Goal: Information Seeking & Learning: Find specific fact

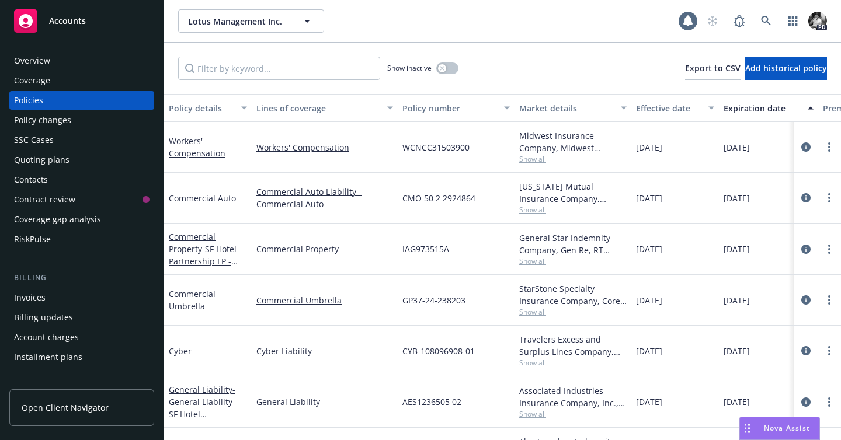
scroll to position [11, 28]
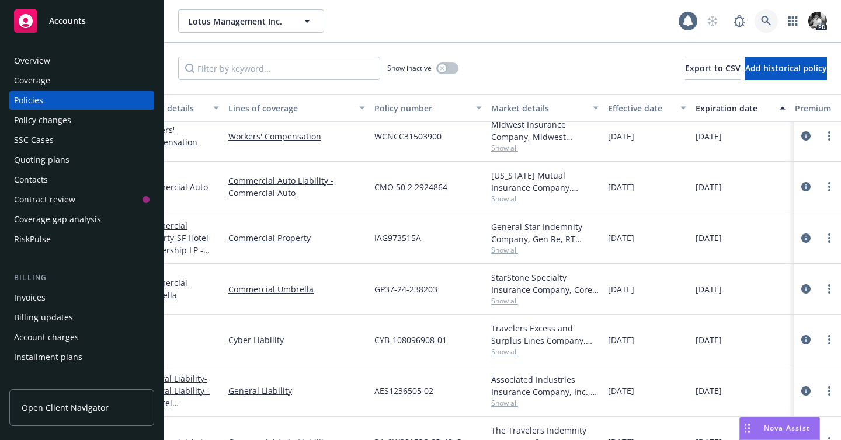
click at [768, 13] on link at bounding box center [765, 20] width 23 height 23
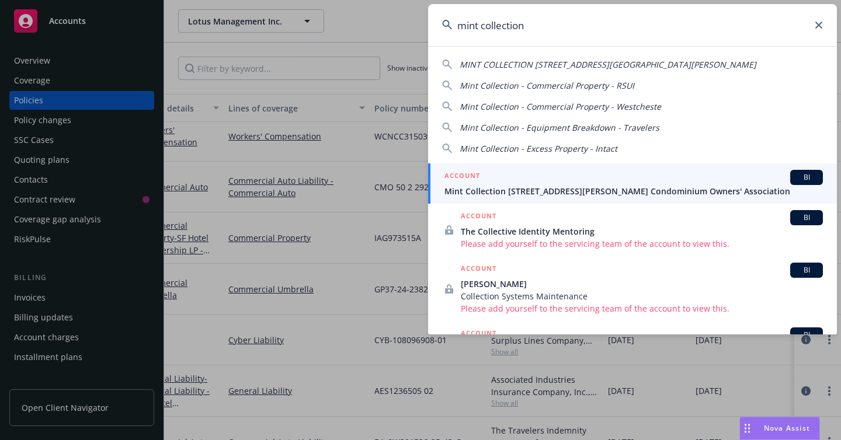
type input "mint collection"
click at [538, 177] on div "ACCOUNT BI" at bounding box center [633, 177] width 378 height 15
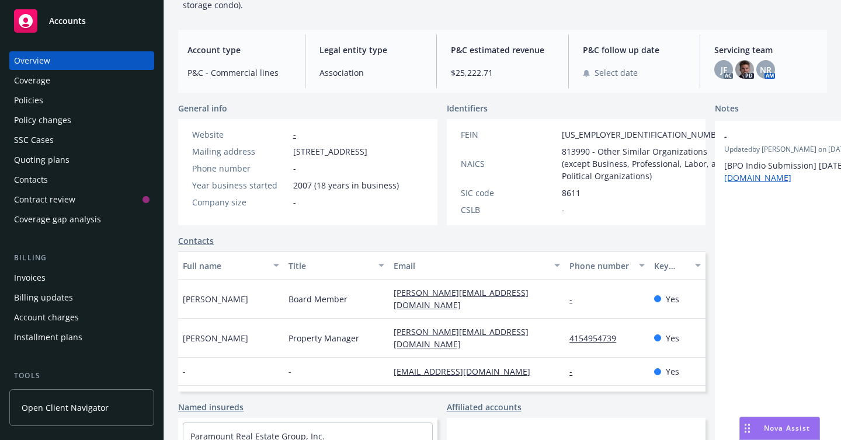
scroll to position [106, 0]
click at [104, 96] on div "Policies" at bounding box center [81, 100] width 135 height 19
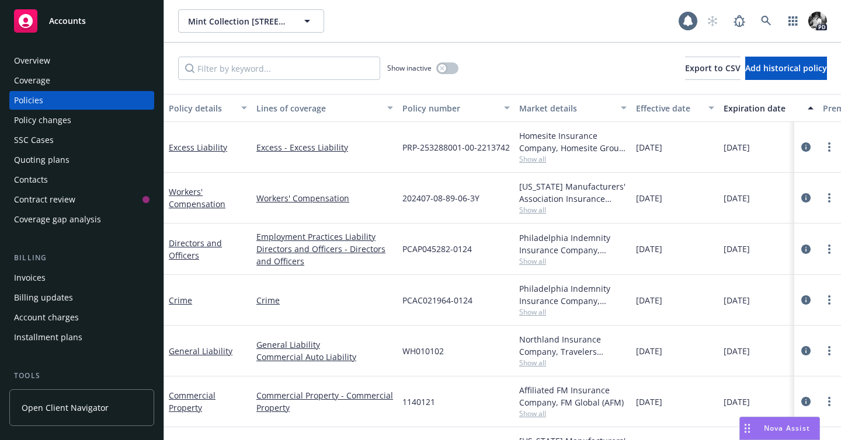
scroll to position [0, 232]
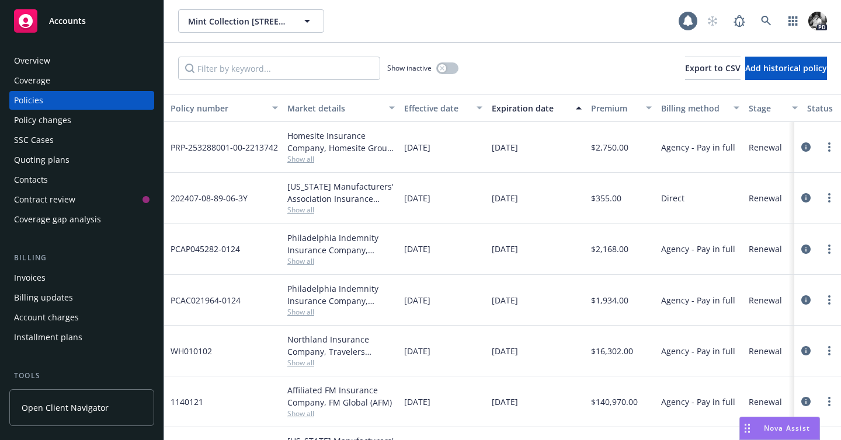
click at [813, 149] on div at bounding box center [817, 147] width 37 height 14
click at [808, 148] on icon "circleInformation" at bounding box center [805, 146] width 9 height 9
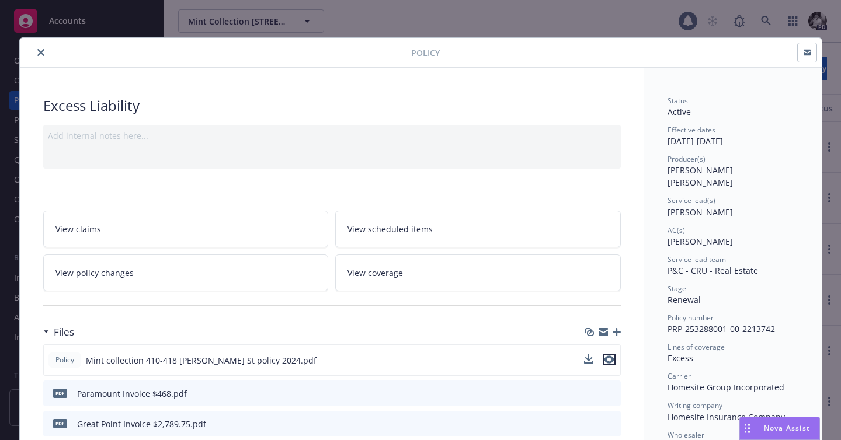
click at [612, 361] on icon "preview file" at bounding box center [609, 360] width 11 height 8
click at [41, 57] on button "close" at bounding box center [41, 53] width 14 height 14
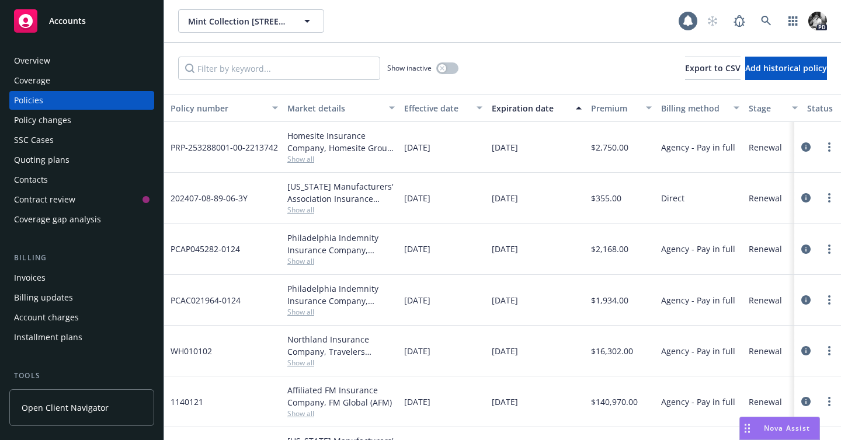
click at [478, 26] on div "Mint Collection [STREET_ADDRESS][PERSON_NAME] Condominium Owners' Association M…" at bounding box center [428, 20] width 500 height 23
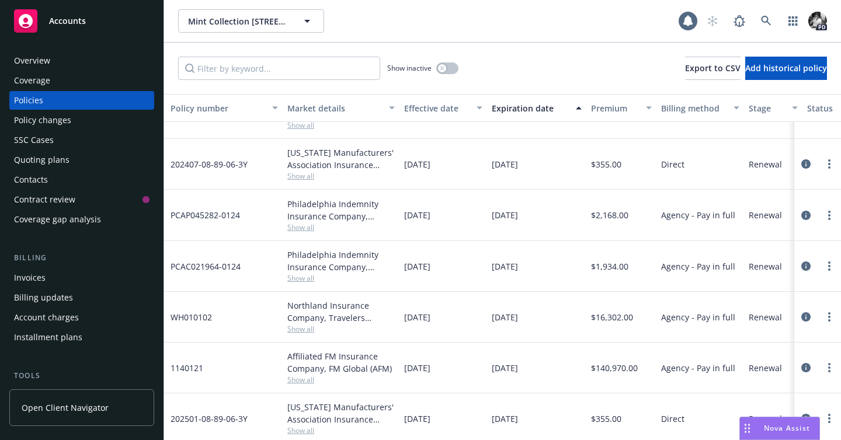
scroll to position [38, 232]
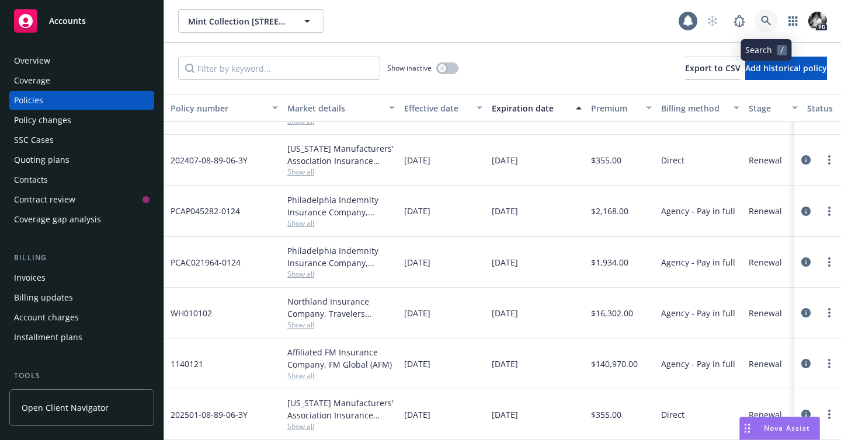
click at [766, 23] on icon at bounding box center [766, 21] width 11 height 11
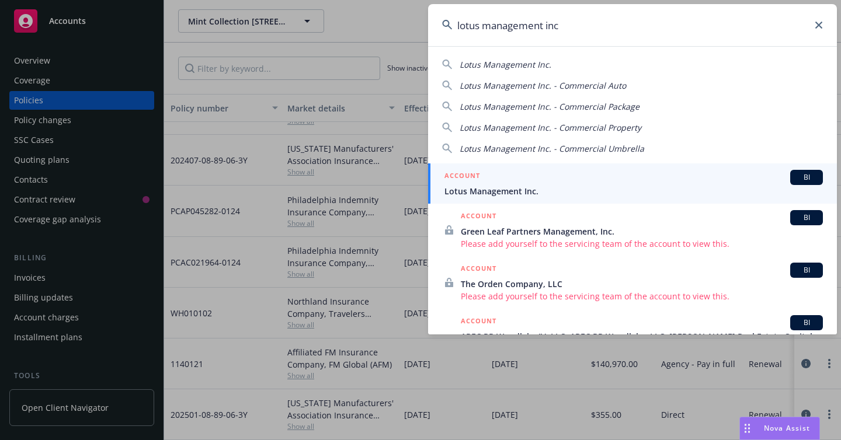
type input "lotus management inc"
click at [503, 187] on span "Lotus Management Inc." at bounding box center [633, 191] width 378 height 12
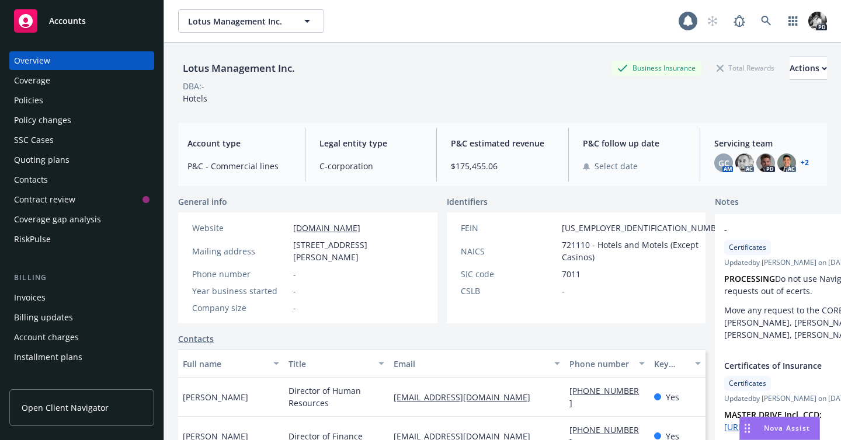
click at [44, 102] on div "Policies" at bounding box center [81, 100] width 135 height 19
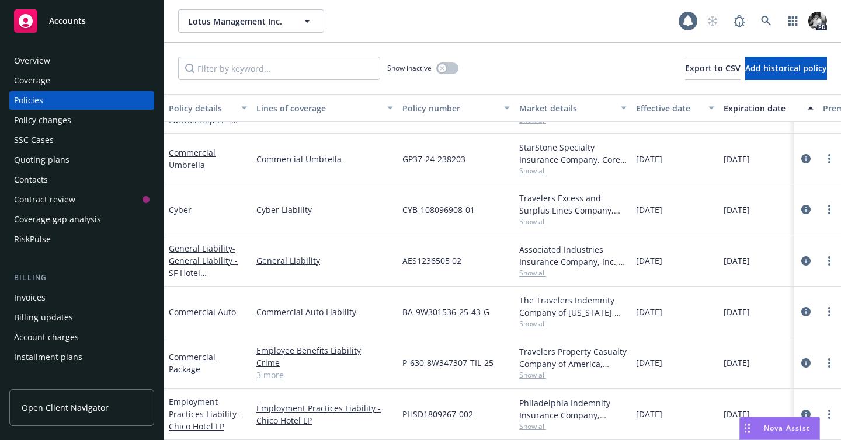
scroll to position [314, 0]
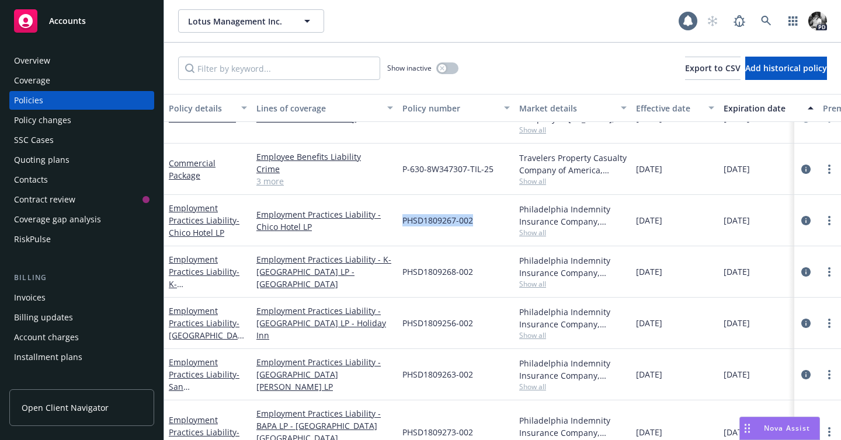
drag, startPoint x: 482, startPoint y: 221, endPoint x: 403, endPoint y: 222, distance: 79.4
click at [403, 222] on div "PHSD1809267-002" at bounding box center [456, 220] width 117 height 51
copy span "PHSD1809267-002"
click at [203, 336] on span "- [GEOGRAPHIC_DATA] LP - [GEOGRAPHIC_DATA]" at bounding box center [206, 348] width 75 height 60
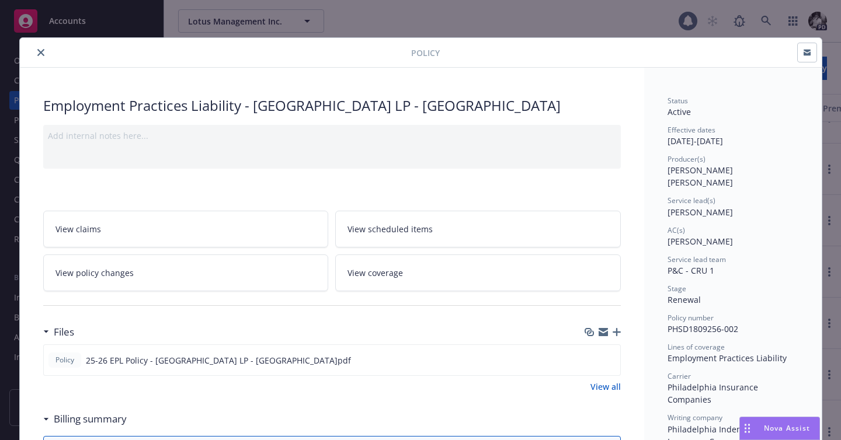
click at [38, 54] on icon "close" at bounding box center [40, 52] width 7 height 7
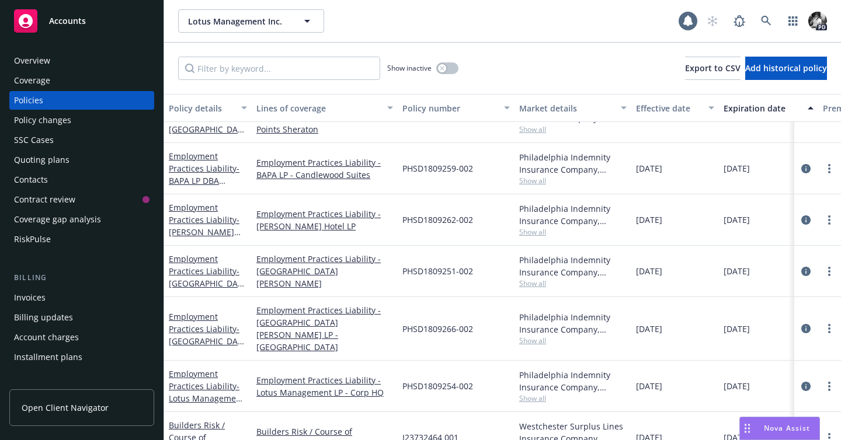
scroll to position [793, 0]
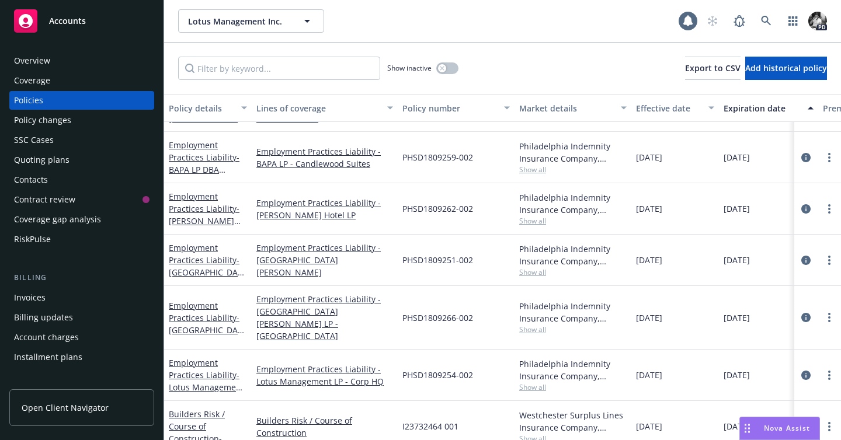
click at [425, 371] on div "PHSD1809254-002" at bounding box center [456, 375] width 117 height 51
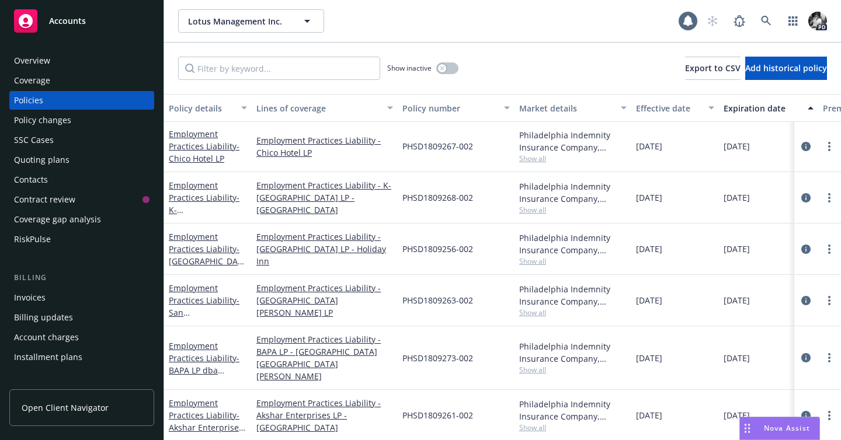
scroll to position [299, 0]
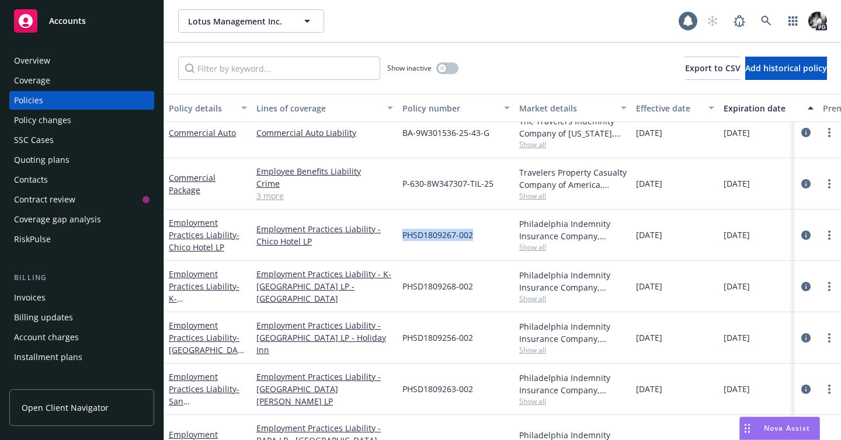
drag, startPoint x: 476, startPoint y: 238, endPoint x: 402, endPoint y: 235, distance: 73.6
click at [402, 235] on div "PHSD1809267-002" at bounding box center [456, 235] width 117 height 51
copy span "PHSD1809267-002"
drag, startPoint x: 484, startPoint y: 287, endPoint x: 403, endPoint y: 289, distance: 81.2
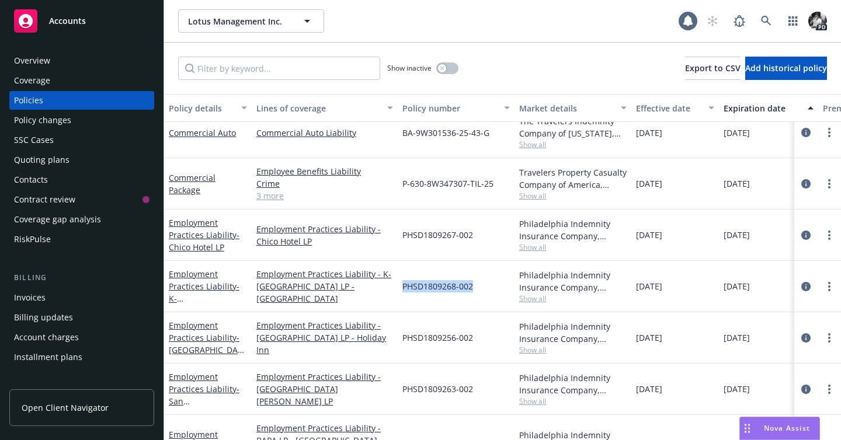
click at [403, 289] on div "PHSD1809268-002" at bounding box center [456, 286] width 117 height 51
copy span "PHSD1809268-002"
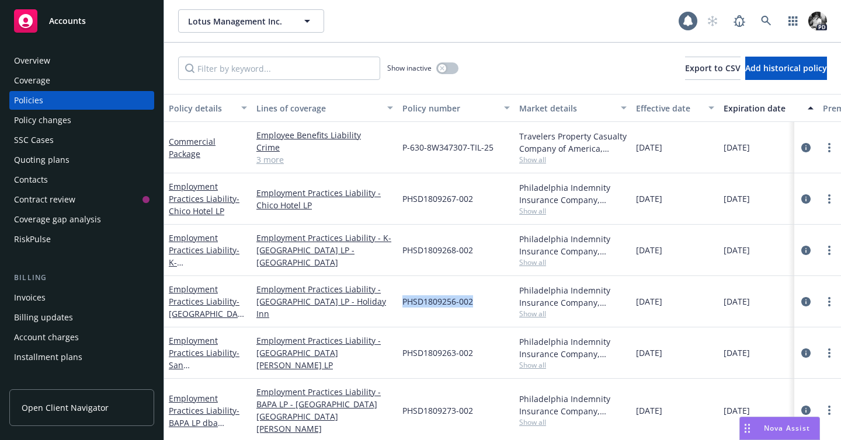
drag, startPoint x: 477, startPoint y: 298, endPoint x: 402, endPoint y: 301, distance: 74.8
click at [402, 301] on div "PHSD1809256-002" at bounding box center [456, 301] width 117 height 51
copy span "PHSD1809256-002"
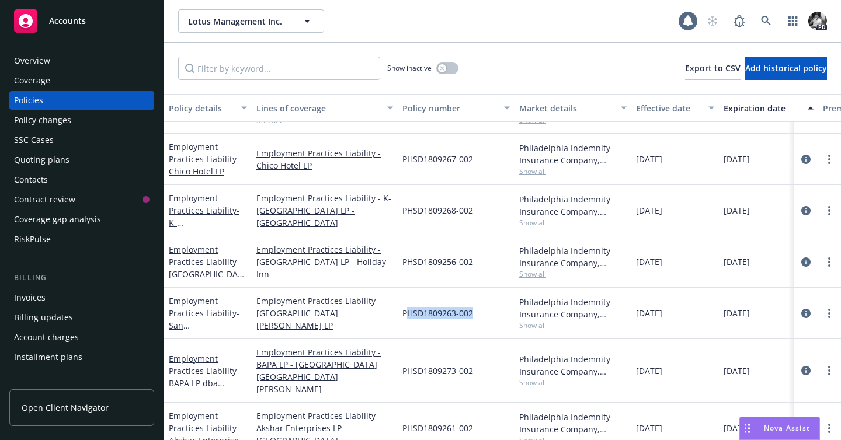
drag, startPoint x: 477, startPoint y: 315, endPoint x: 405, endPoint y: 315, distance: 72.4
click at [405, 315] on div "PHSD1809263-002" at bounding box center [456, 313] width 117 height 51
copy span "PHSD1809263-002"
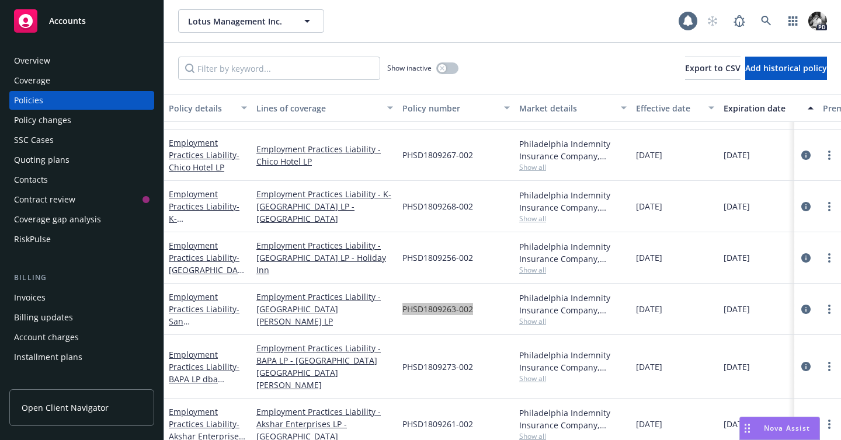
scroll to position [395, 0]
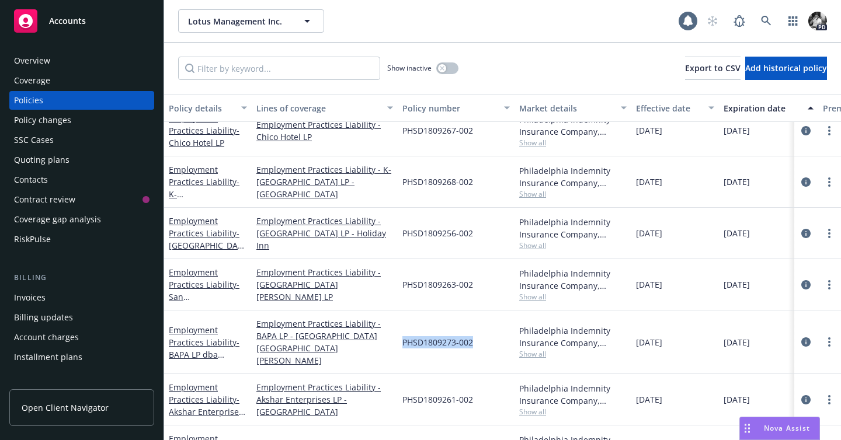
drag, startPoint x: 479, startPoint y: 336, endPoint x: 403, endPoint y: 336, distance: 75.9
click at [403, 336] on div "PHSD1809273-002" at bounding box center [456, 343] width 117 height 64
copy span "PHSD1809273-002"
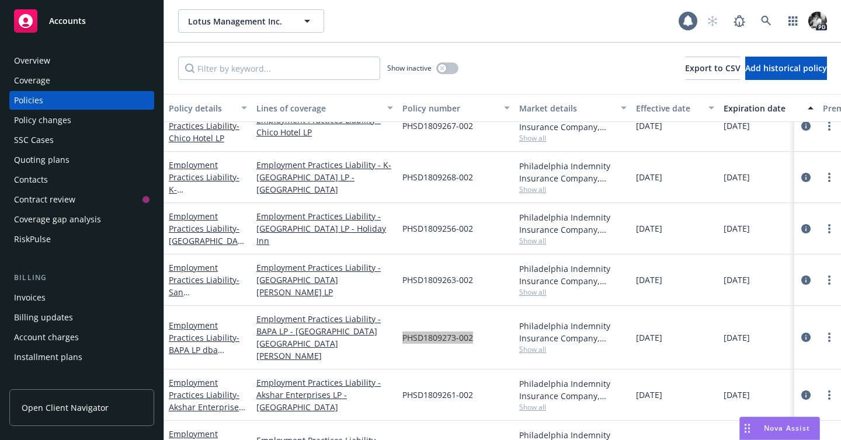
scroll to position [427, 0]
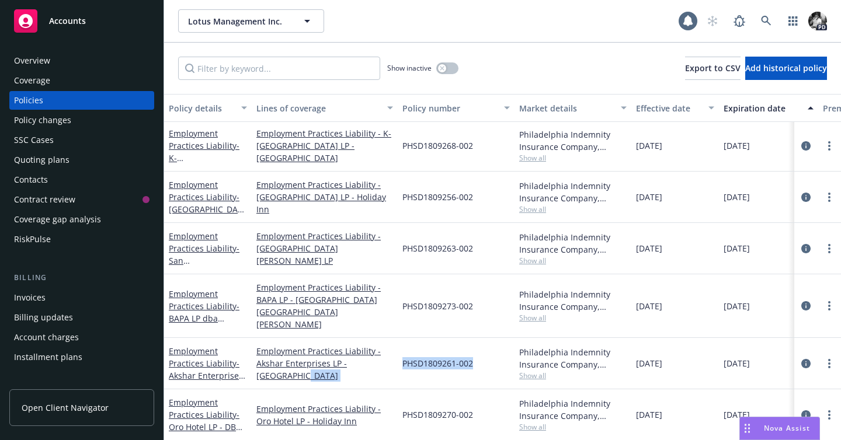
drag, startPoint x: 479, startPoint y: 349, endPoint x: 396, endPoint y: 353, distance: 83.0
click at [396, 353] on div "Employment Practices Liability - Akshar Enterprises LP - [GEOGRAPHIC_DATA] Empl…" at bounding box center [727, 363] width 1127 height 51
copy div "PHSD1809261-002"
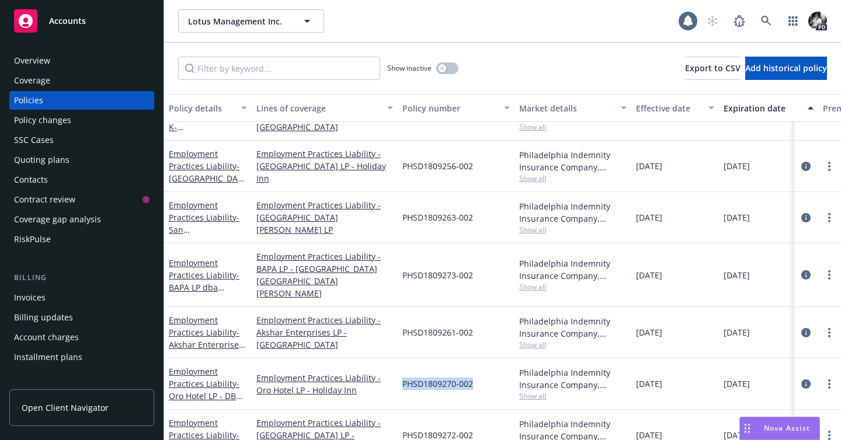
drag, startPoint x: 479, startPoint y: 371, endPoint x: 402, endPoint y: 373, distance: 77.1
click at [402, 373] on div "PHSD1809270-002" at bounding box center [456, 383] width 117 height 51
copy span "PHSD1809270-002"
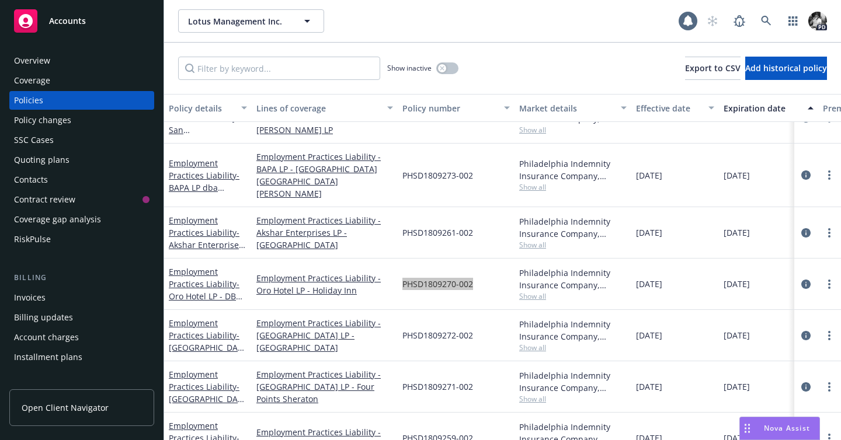
scroll to position [581, 0]
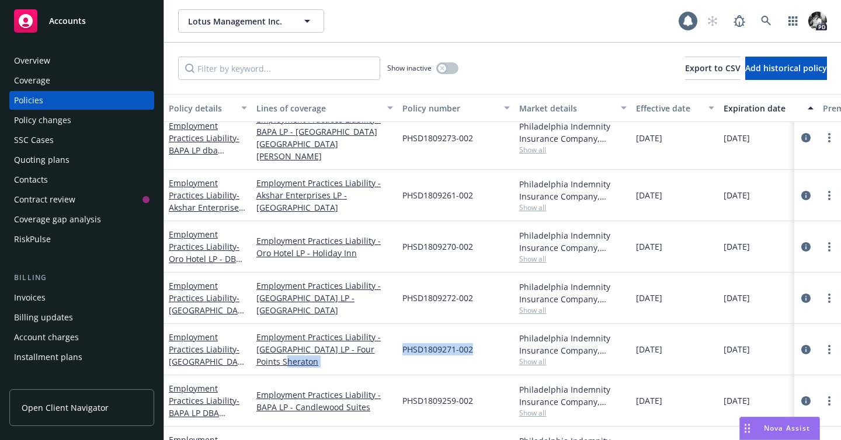
drag, startPoint x: 475, startPoint y: 332, endPoint x: 394, endPoint y: 338, distance: 80.8
click at [394, 338] on div "Employment Practices Liability - [GEOGRAPHIC_DATA] LP - Four Points Sheraton Em…" at bounding box center [727, 349] width 1127 height 51
copy div "Sheraton PHSD1809271-002"
click at [399, 339] on div "PHSD1809271-002" at bounding box center [456, 349] width 117 height 51
drag, startPoint x: 403, startPoint y: 338, endPoint x: 476, endPoint y: 334, distance: 73.1
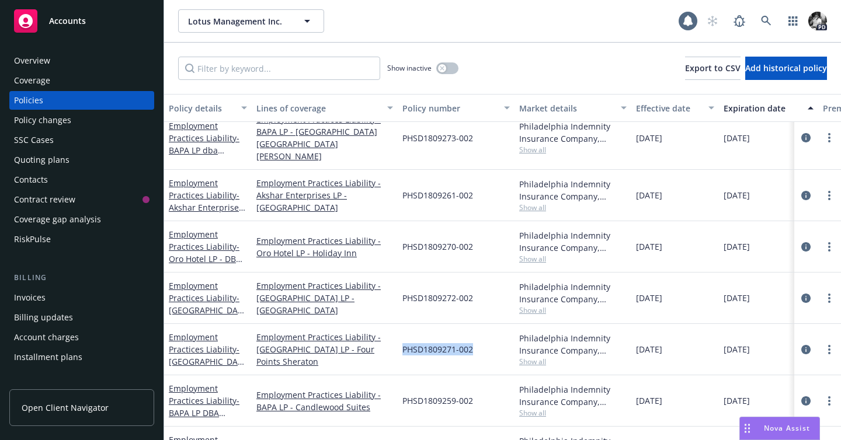
click at [476, 334] on div "PHSD1809271-002" at bounding box center [456, 349] width 117 height 51
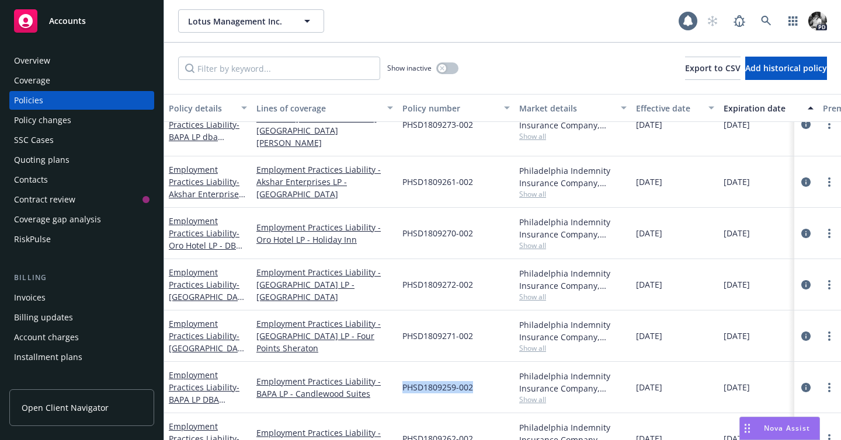
drag, startPoint x: 402, startPoint y: 375, endPoint x: 478, endPoint y: 375, distance: 75.9
click at [478, 375] on div "PHSD1809259-002" at bounding box center [456, 387] width 117 height 51
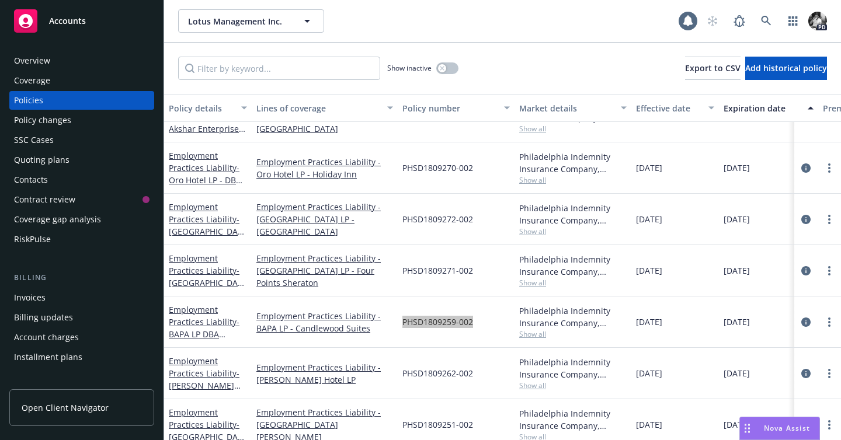
scroll to position [655, 0]
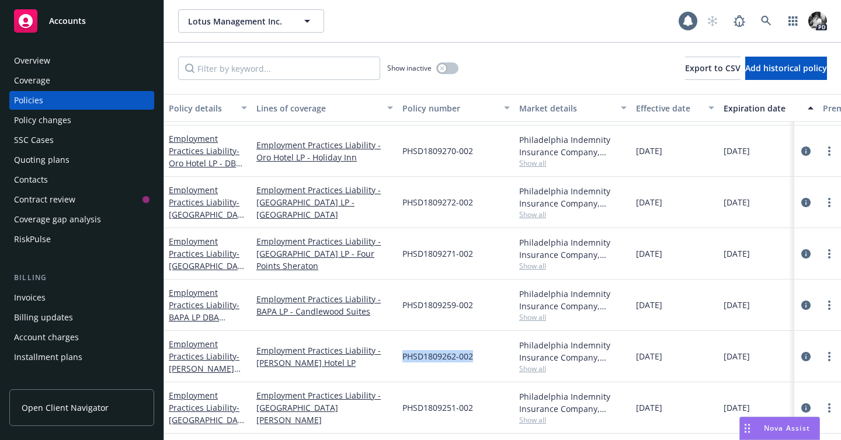
drag, startPoint x: 475, startPoint y: 355, endPoint x: 400, endPoint y: 357, distance: 74.7
click at [400, 357] on div "PHSD1809262-002" at bounding box center [456, 356] width 117 height 51
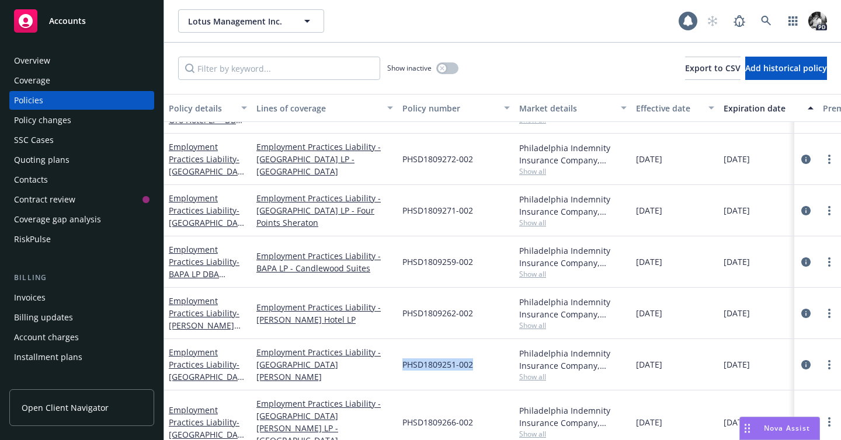
drag, startPoint x: 479, startPoint y: 364, endPoint x: 398, endPoint y: 364, distance: 80.6
click at [398, 364] on div "PHSD1809251-002" at bounding box center [456, 364] width 117 height 51
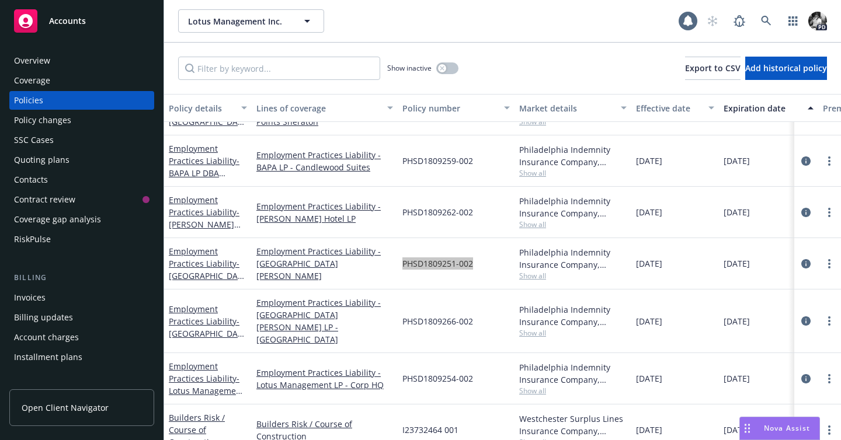
scroll to position [790, 0]
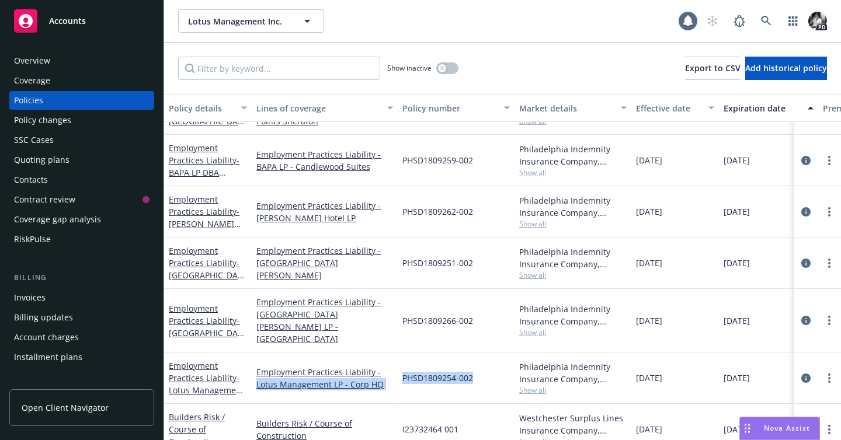
drag, startPoint x: 476, startPoint y: 364, endPoint x: 397, endPoint y: 364, distance: 79.4
click at [397, 364] on div "Employment Practices Liability - Lotus Management LP - Corp HQ Employment Pract…" at bounding box center [727, 378] width 1127 height 51
click at [400, 365] on div "PHSD1809254-002" at bounding box center [456, 378] width 117 height 51
drag, startPoint x: 400, startPoint y: 365, endPoint x: 476, endPoint y: 363, distance: 75.9
click at [476, 363] on div "PHSD1809254-002" at bounding box center [456, 378] width 117 height 51
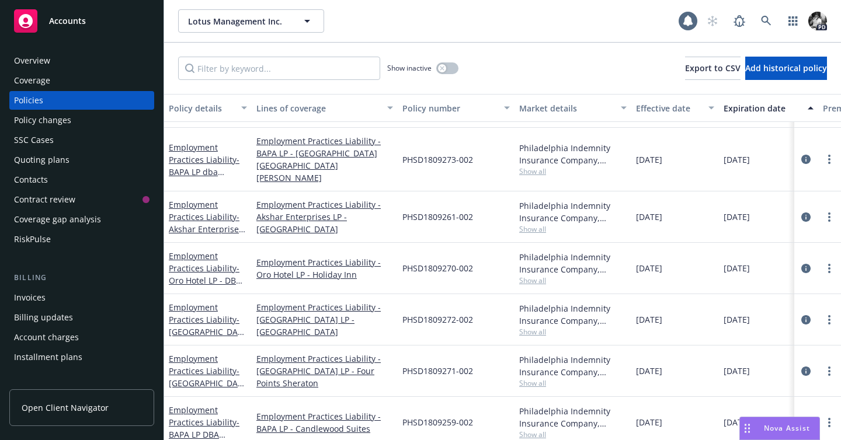
scroll to position [517, 0]
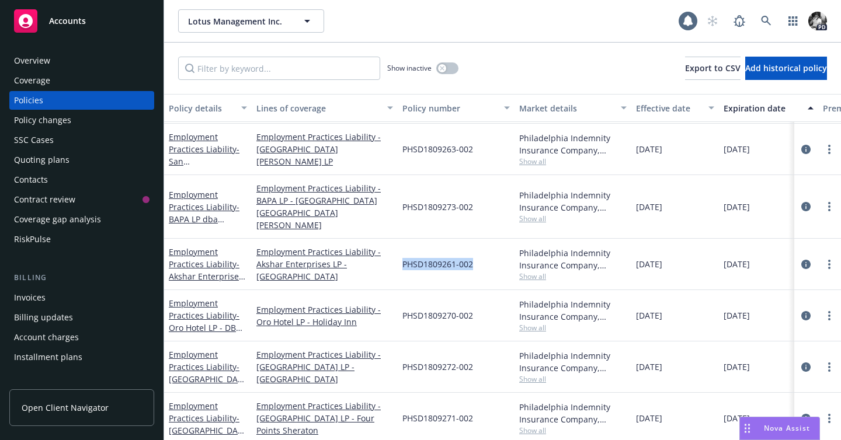
drag, startPoint x: 476, startPoint y: 250, endPoint x: 403, endPoint y: 253, distance: 73.6
click at [403, 253] on div "PHSD1809261-002" at bounding box center [456, 264] width 117 height 51
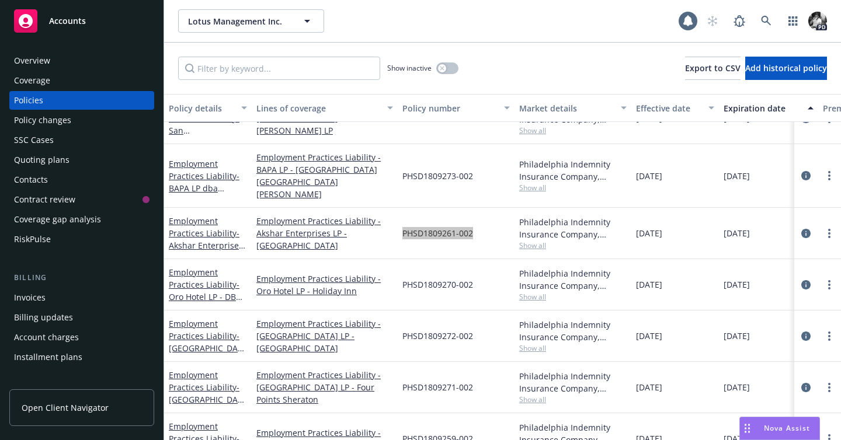
scroll to position [555, 0]
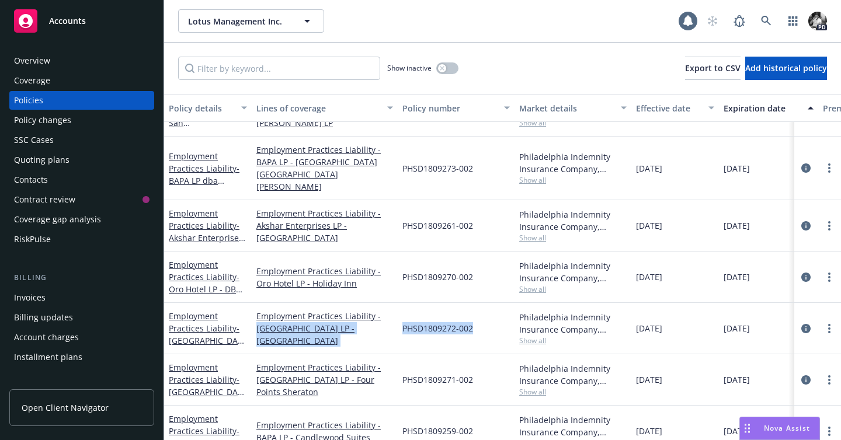
drag, startPoint x: 478, startPoint y: 312, endPoint x: 397, endPoint y: 312, distance: 81.1
click at [397, 312] on div "Employment Practices Liability - [GEOGRAPHIC_DATA] LP - [GEOGRAPHIC_DATA] Emplo…" at bounding box center [727, 328] width 1127 height 51
click at [405, 322] on div "PHSD1809272-002" at bounding box center [456, 328] width 117 height 51
drag, startPoint x: 475, startPoint y: 319, endPoint x: 400, endPoint y: 318, distance: 74.7
click at [400, 318] on div "PHSD1809272-002" at bounding box center [456, 328] width 117 height 51
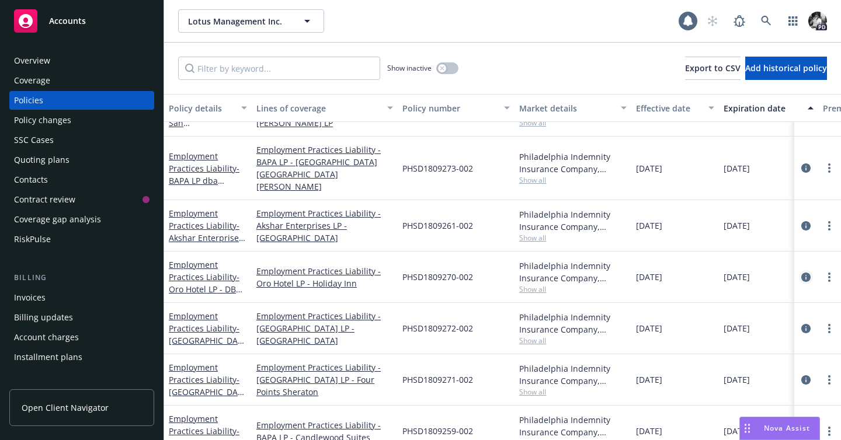
click at [809, 273] on icon "circleInformation" at bounding box center [805, 277] width 9 height 9
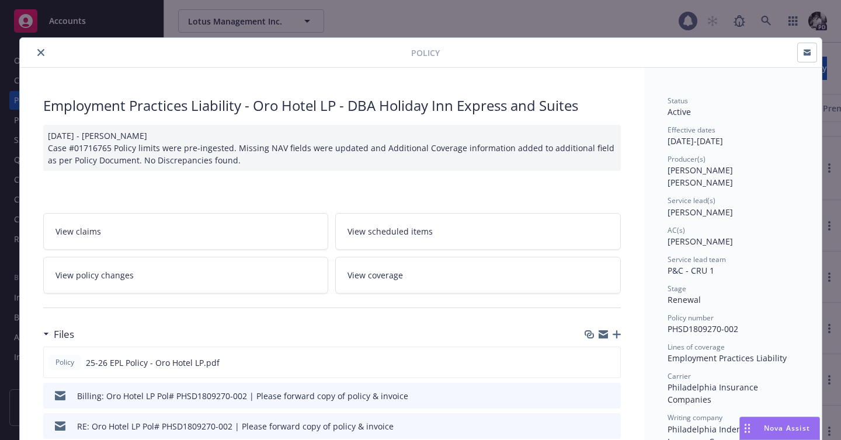
click at [38, 51] on icon "close" at bounding box center [40, 52] width 7 height 7
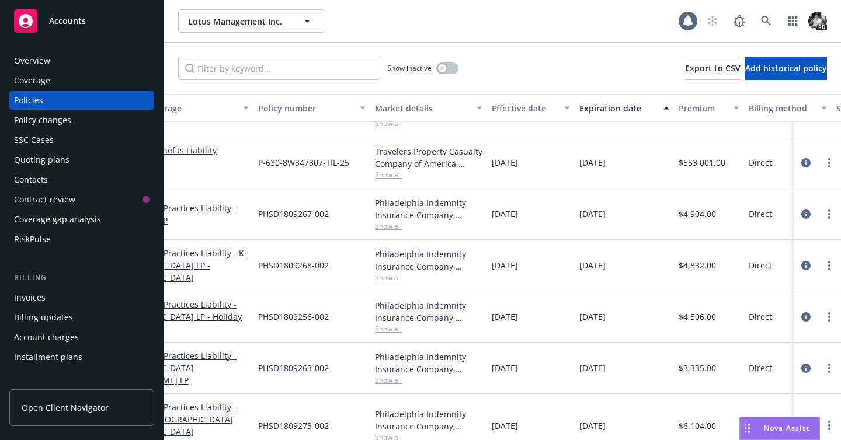
scroll to position [320, 228]
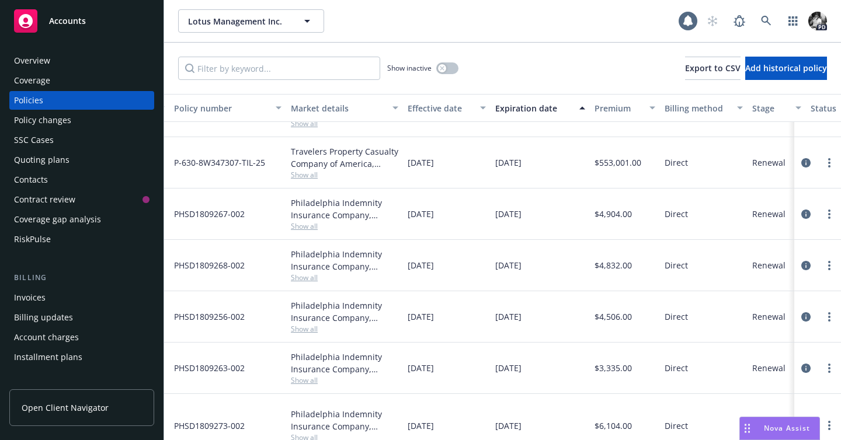
click at [621, 211] on span "$4,904.00" at bounding box center [612, 214] width 37 height 12
drag, startPoint x: 631, startPoint y: 212, endPoint x: 590, endPoint y: 212, distance: 40.9
click at [590, 212] on div "$4,904.00" at bounding box center [625, 214] width 70 height 51
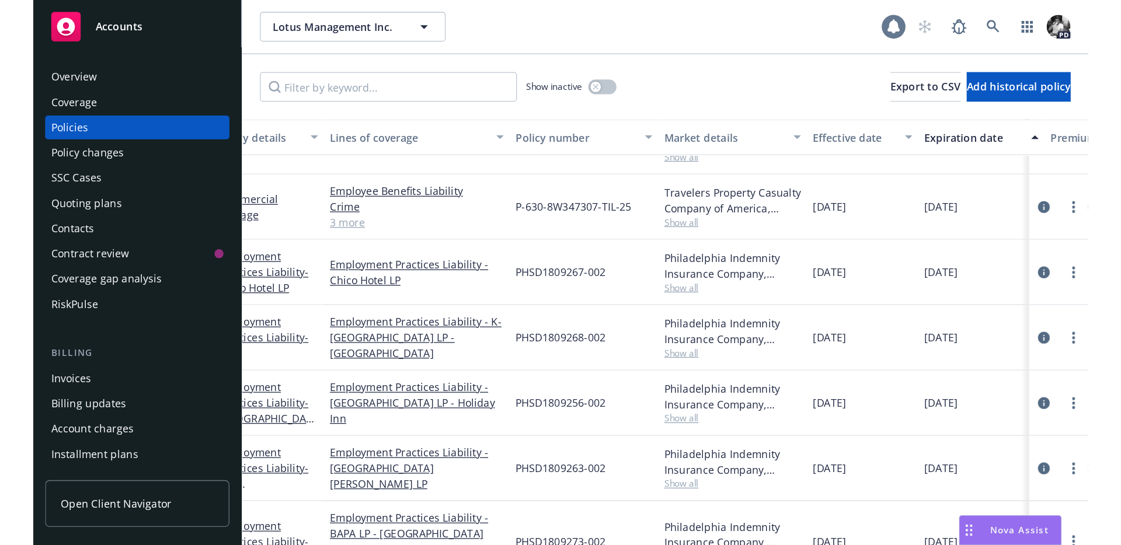
scroll to position [320, 23]
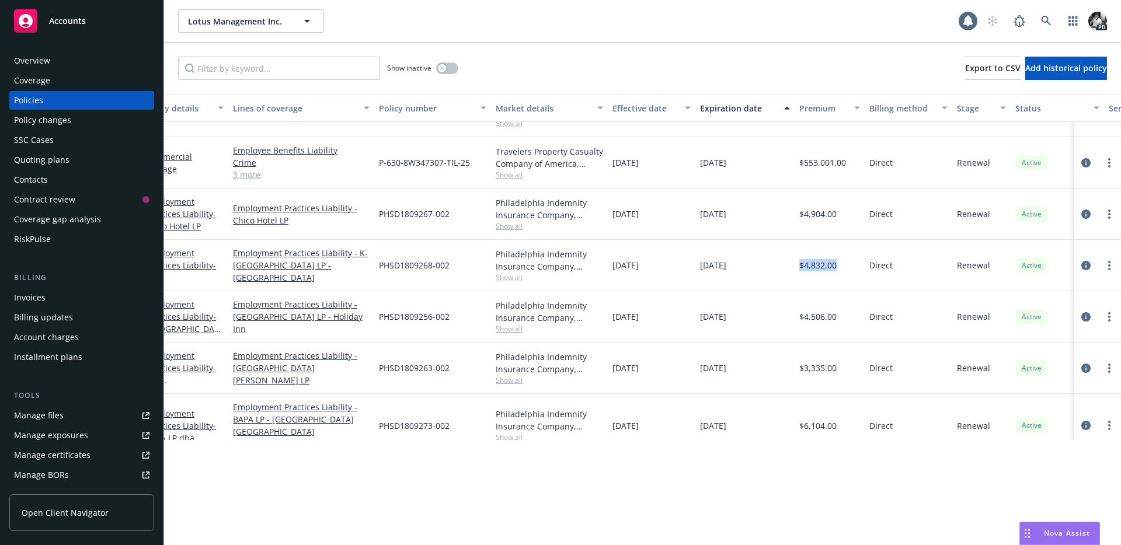
drag, startPoint x: 839, startPoint y: 269, endPoint x: 800, endPoint y: 267, distance: 39.7
click at [800, 267] on div "$4,832.00" at bounding box center [830, 265] width 70 height 51
drag, startPoint x: 458, startPoint y: 316, endPoint x: 378, endPoint y: 316, distance: 80.0
click at [378, 316] on div "PHSD1809256-002" at bounding box center [432, 316] width 117 height 51
drag, startPoint x: 839, startPoint y: 318, endPoint x: 797, endPoint y: 318, distance: 42.0
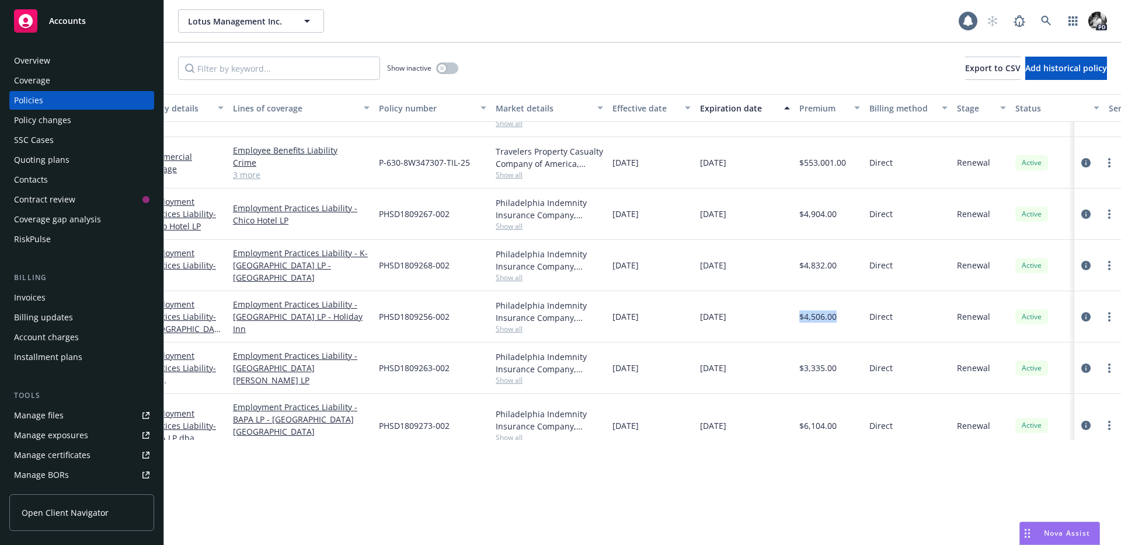
click at [797, 318] on div "$4,506.00" at bounding box center [830, 316] width 70 height 51
drag, startPoint x: 841, startPoint y: 370, endPoint x: 799, endPoint y: 370, distance: 41.4
click at [799, 370] on div "$3,335.00" at bounding box center [830, 368] width 70 height 51
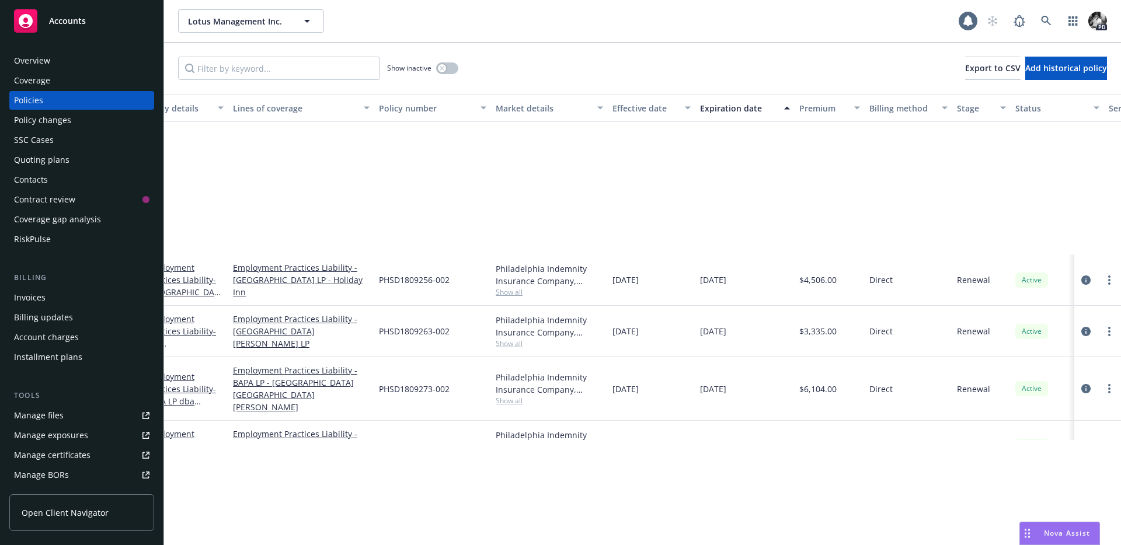
scroll to position [637, 23]
